Goal: Transaction & Acquisition: Purchase product/service

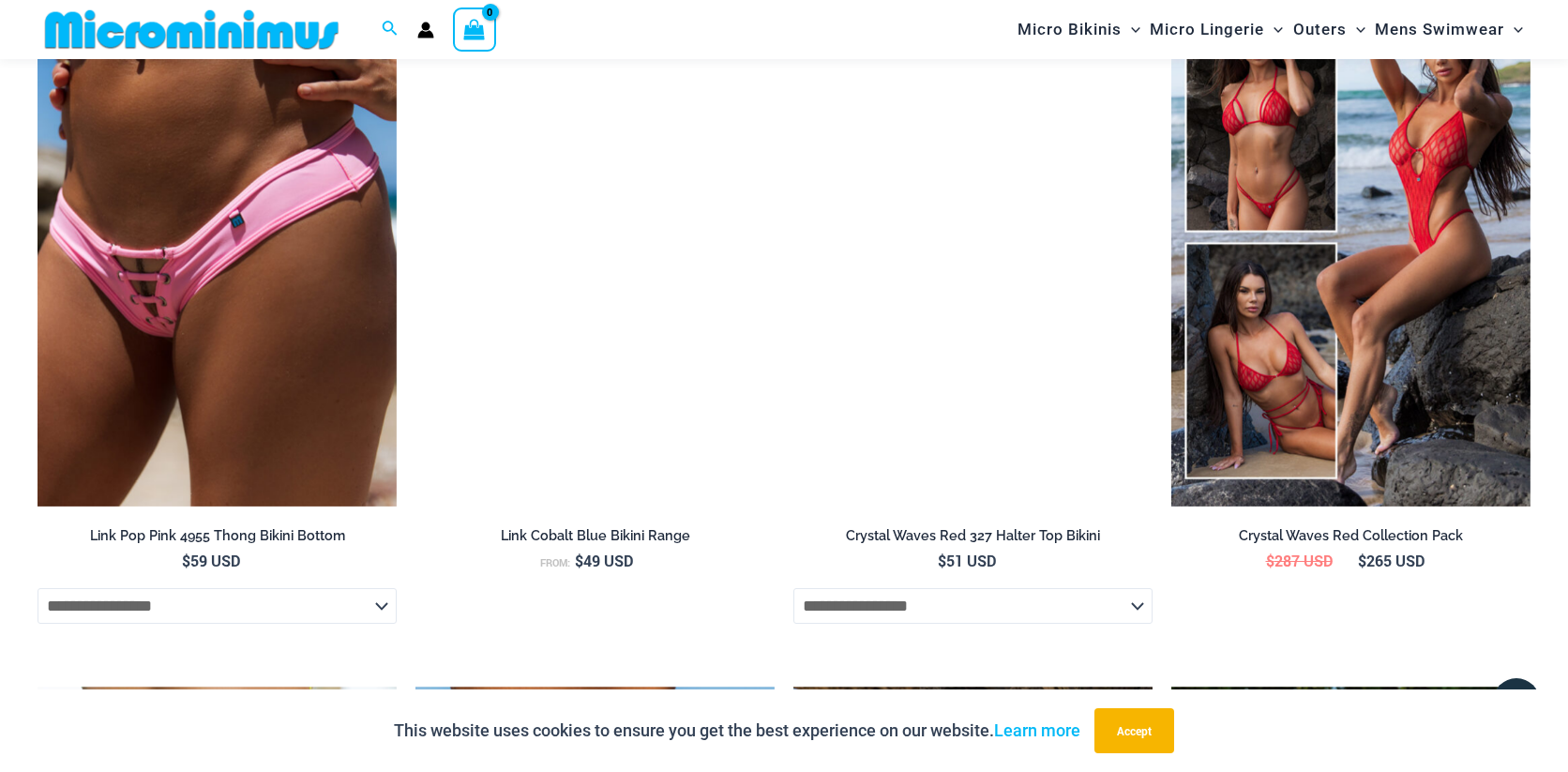
scroll to position [3246, 0]
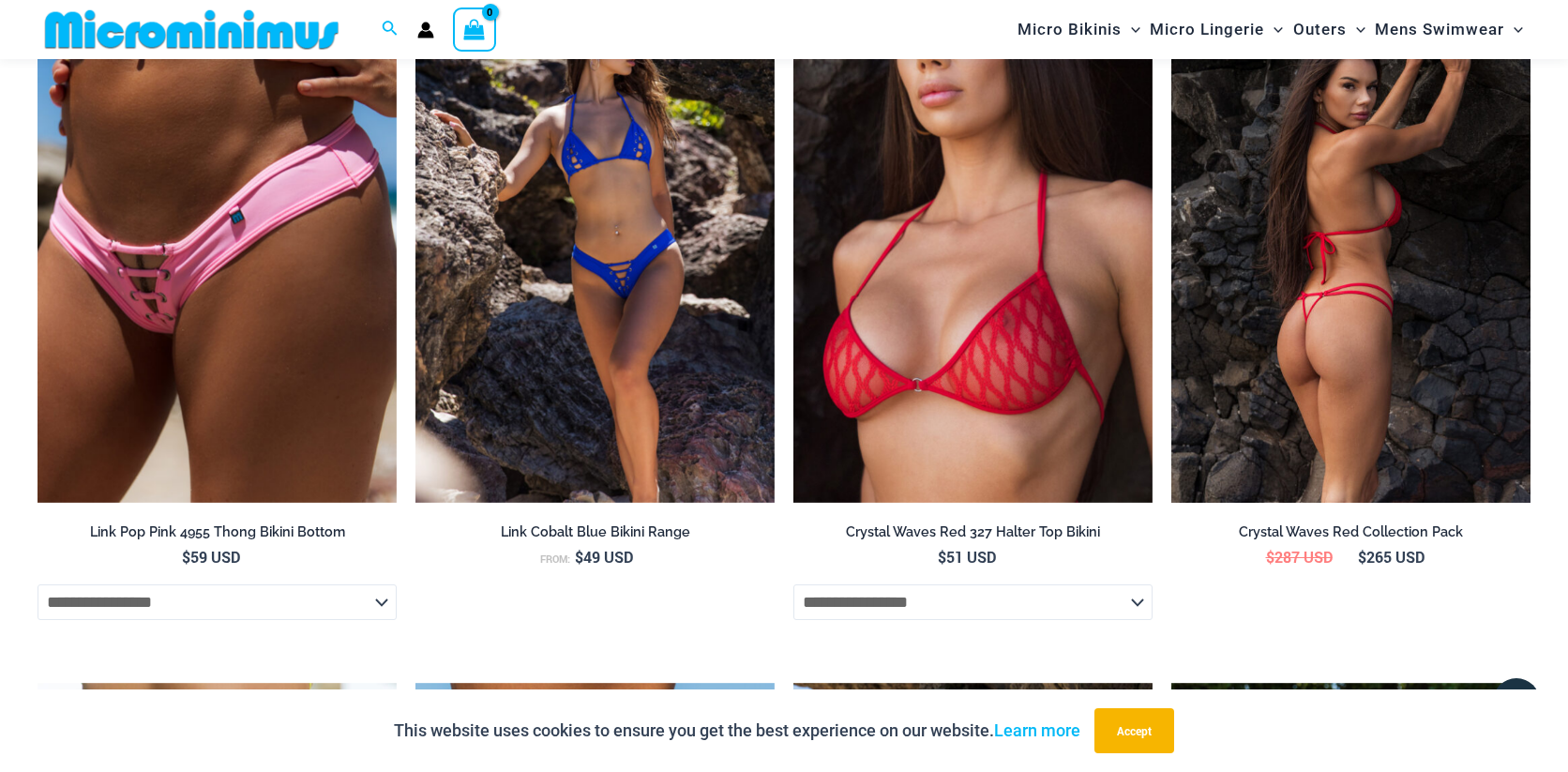
click at [1318, 264] on img at bounding box center [1351, 234] width 359 height 540
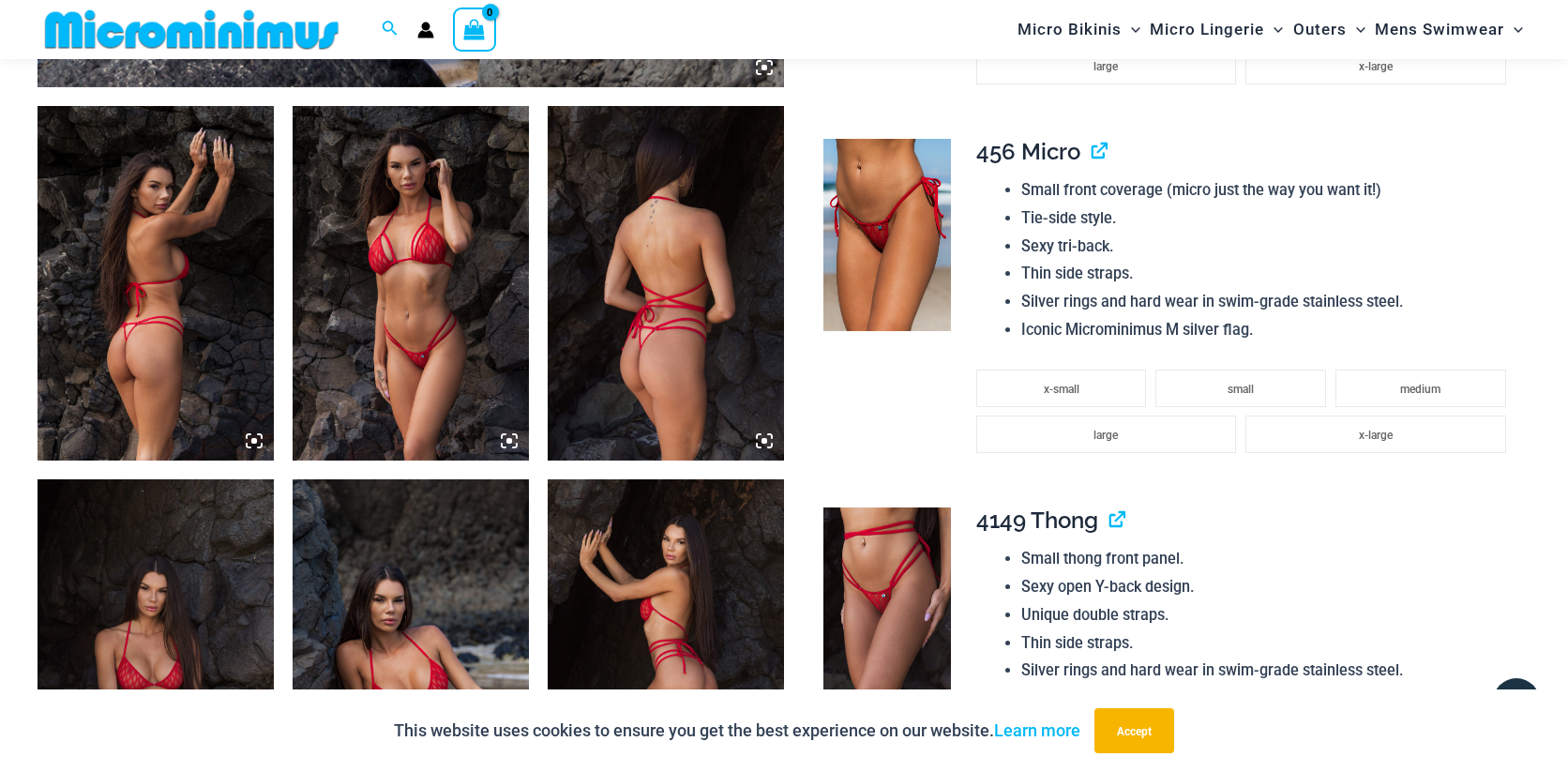
scroll to position [1207, 0]
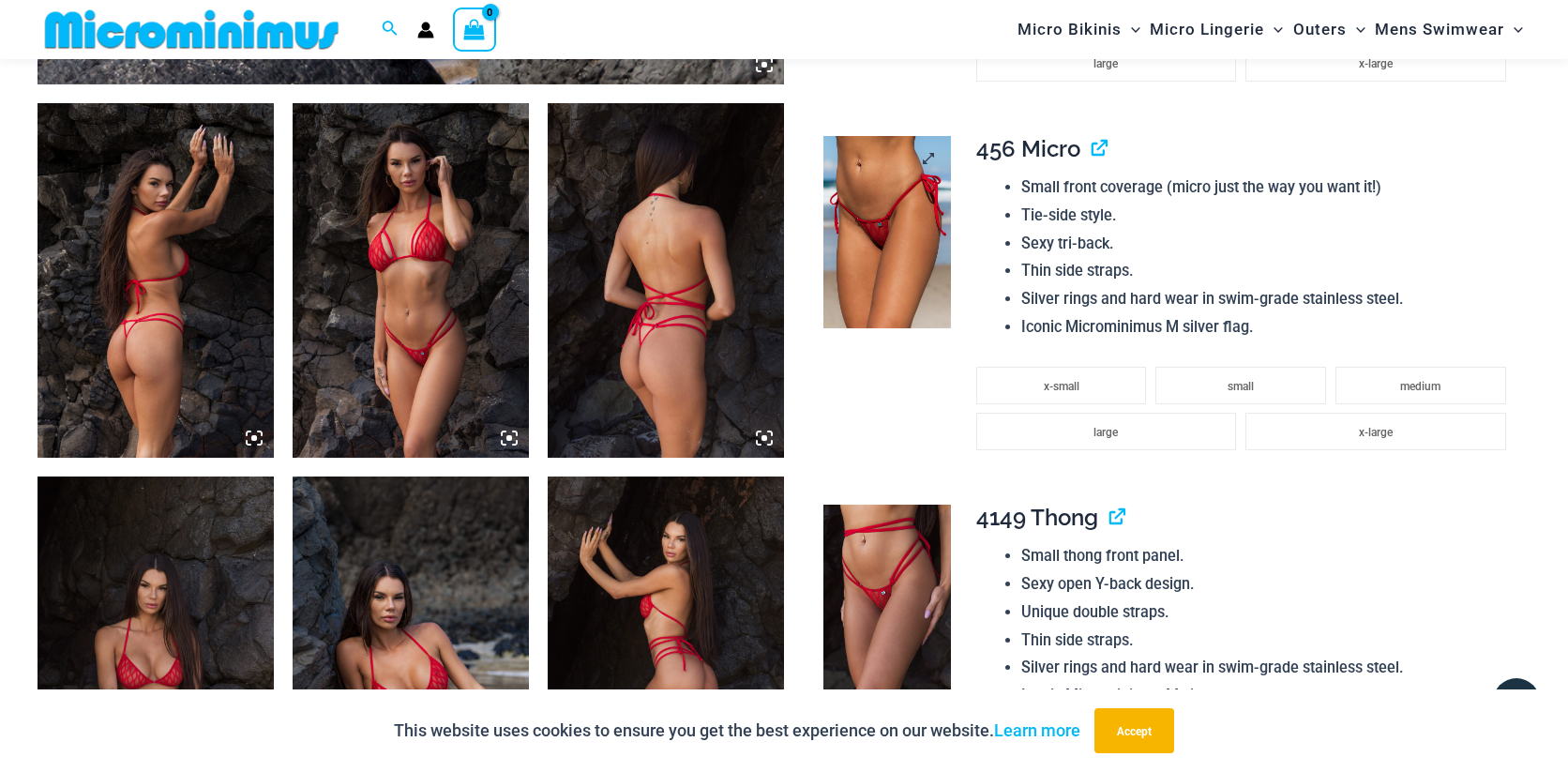
click at [866, 282] on img at bounding box center [888, 232] width 128 height 193
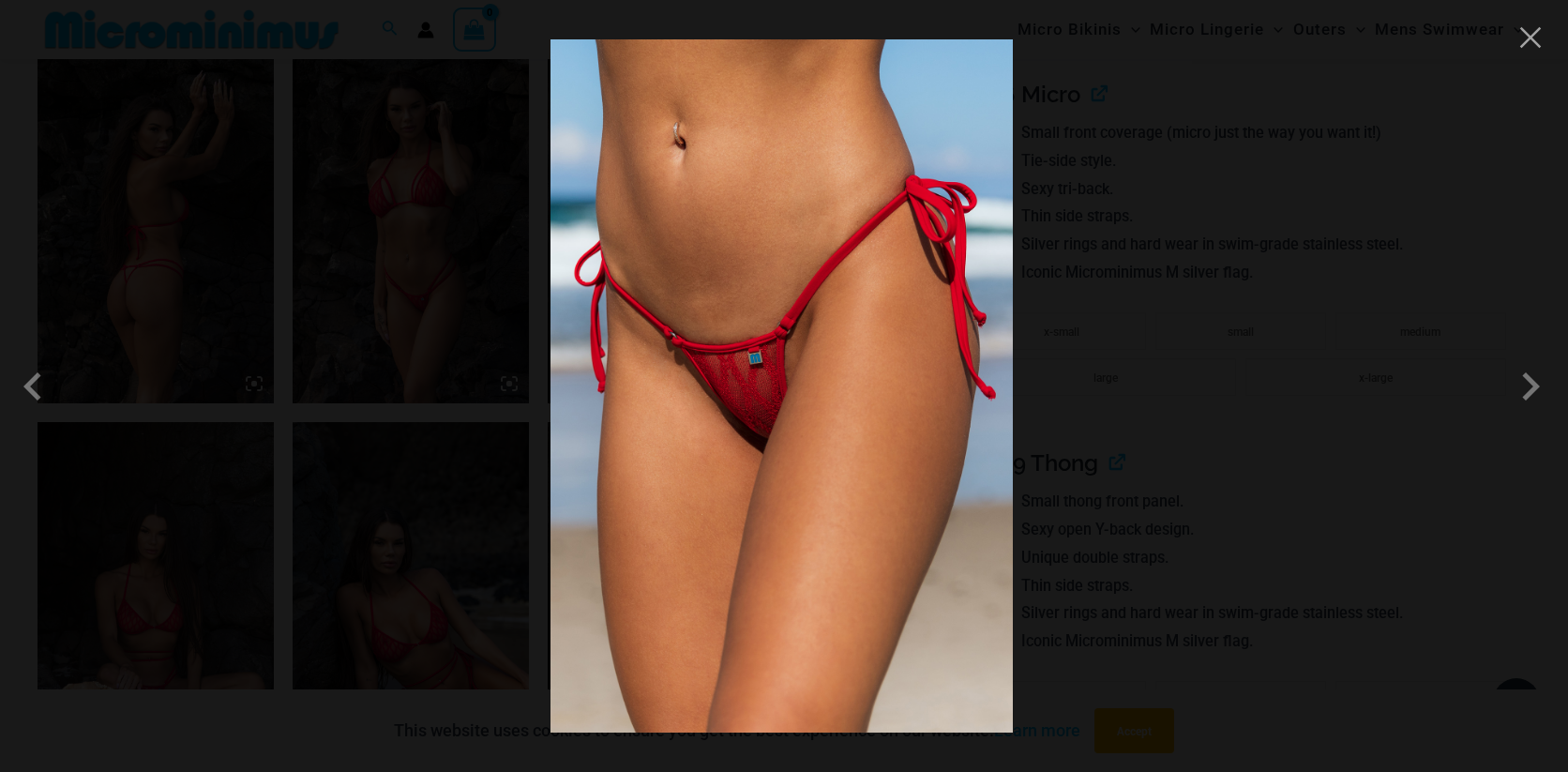
scroll to position [1276, 0]
click at [1527, 42] on button "Close" at bounding box center [1531, 38] width 28 height 28
